Goal: Check status: Check status

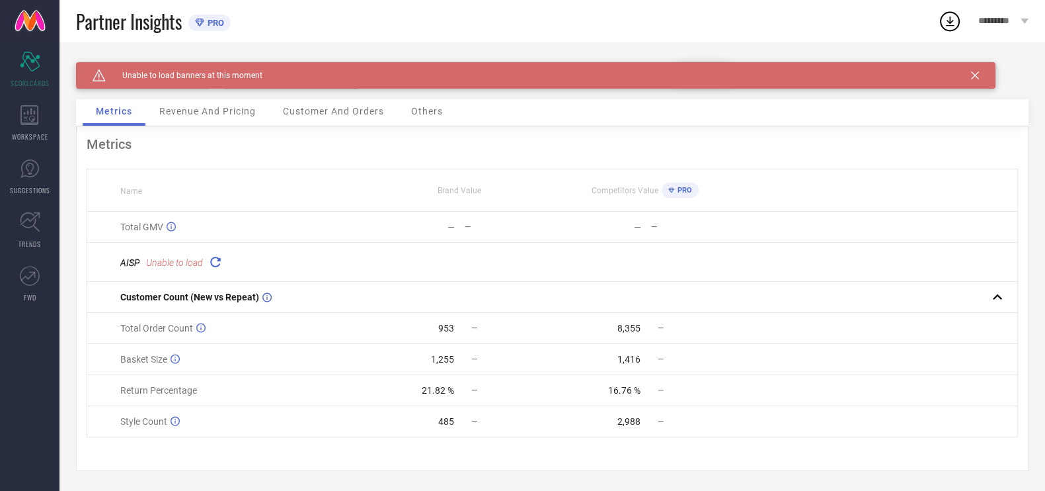
click at [218, 268] on icon at bounding box center [215, 261] width 15 height 15
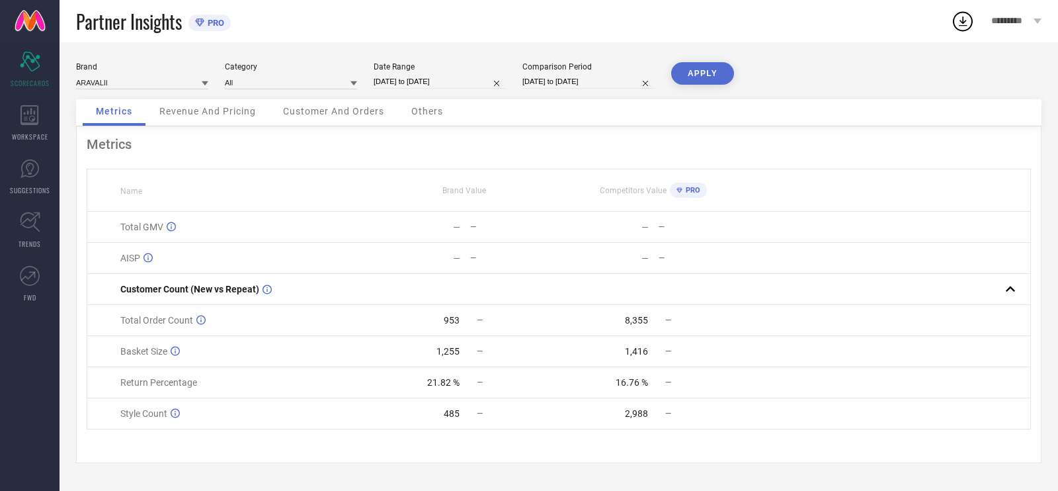
click at [213, 118] on div "Revenue And Pricing" at bounding box center [207, 112] width 123 height 26
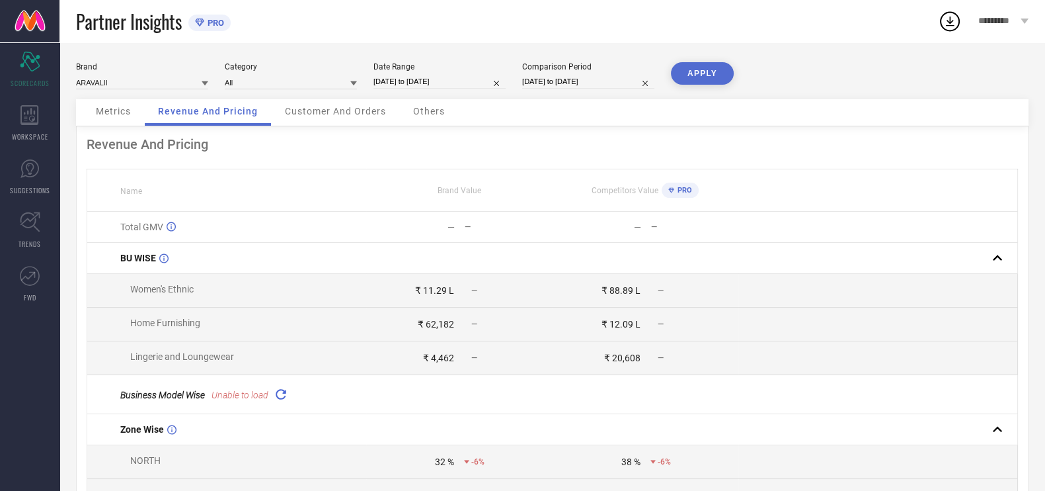
click at [281, 400] on icon at bounding box center [280, 393] width 15 height 15
